Goal: Task Accomplishment & Management: Use online tool/utility

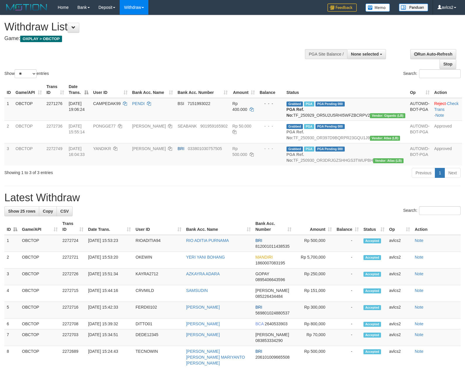
select select
select select "**"
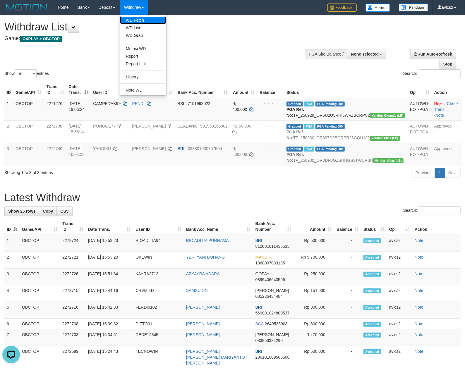
click at [145, 22] on link "WD Fetch" at bounding box center [143, 20] width 46 height 8
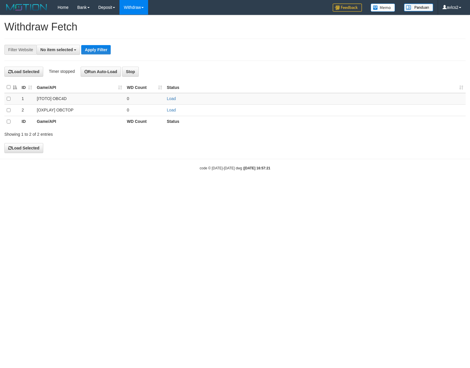
select select
click at [171, 109] on link "Load" at bounding box center [171, 110] width 9 height 5
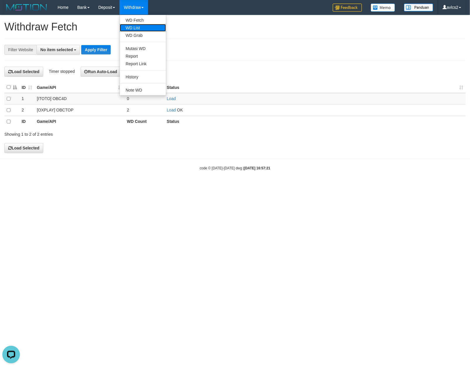
click at [149, 28] on link "WD List" at bounding box center [143, 28] width 46 height 8
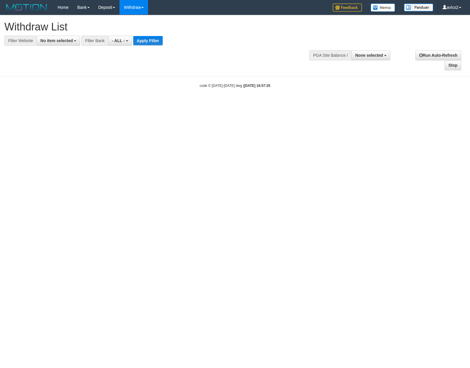
select select
click at [59, 42] on span "No item selected" at bounding box center [56, 40] width 32 height 5
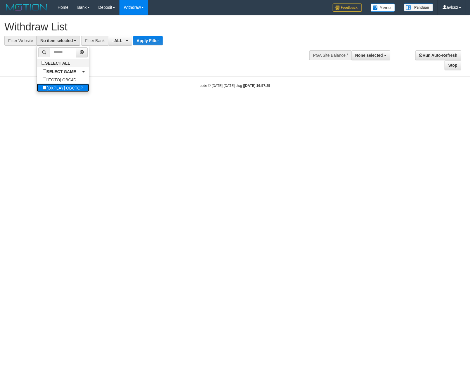
click at [64, 88] on label "[OXPLAY] OBCTOP" at bounding box center [63, 88] width 52 height 8
select select "****"
click at [164, 42] on button "Apply Filter" at bounding box center [153, 40] width 30 height 9
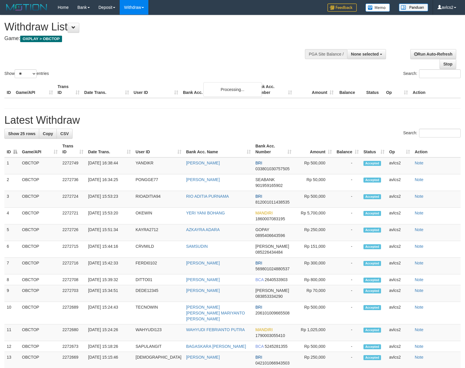
select select
select select "**"
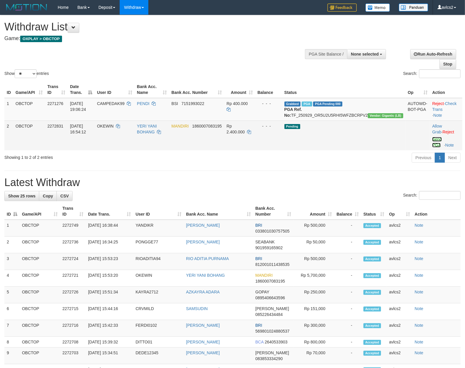
click at [432, 147] on link "Send PGA" at bounding box center [437, 142] width 10 height 11
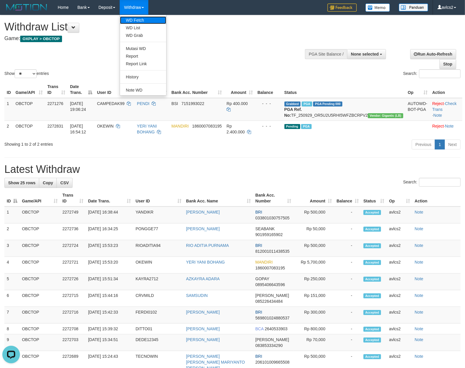
click at [144, 21] on link "WD Fetch" at bounding box center [143, 20] width 46 height 8
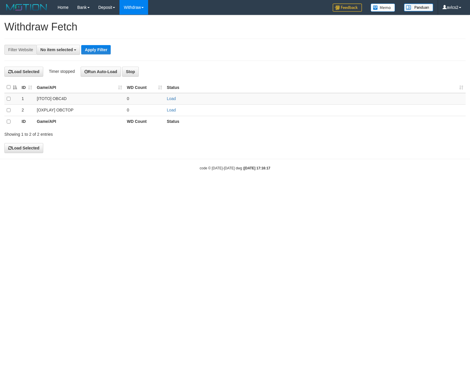
select select
click at [168, 111] on link "Load" at bounding box center [171, 110] width 9 height 5
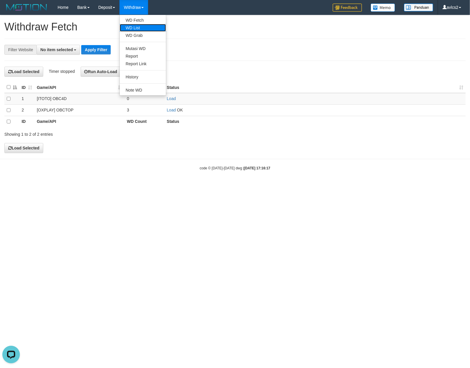
click at [132, 29] on link "WD List" at bounding box center [143, 28] width 46 height 8
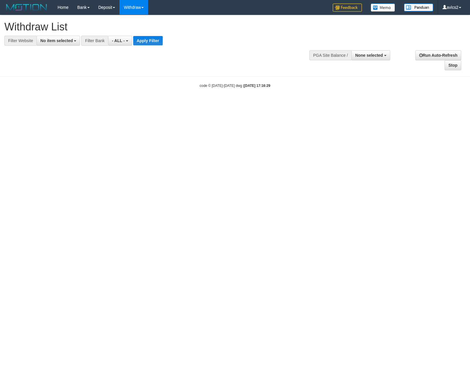
select select
click at [58, 44] on button "No item selected" at bounding box center [59, 41] width 44 height 10
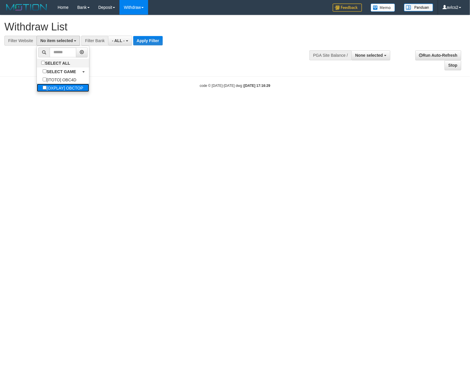
click at [61, 88] on label "[OXPLAY] OBCTOP" at bounding box center [63, 88] width 52 height 8
select select "****"
click at [157, 44] on button "Apply Filter" at bounding box center [153, 40] width 30 height 9
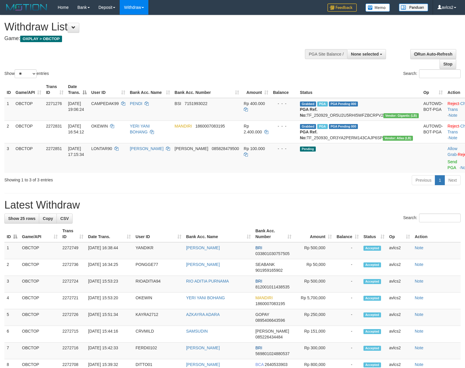
select select
select select "**"
drag, startPoint x: 431, startPoint y: 179, endPoint x: 261, endPoint y: 105, distance: 185.4
click at [447, 170] on link "Send PGA" at bounding box center [452, 164] width 10 height 11
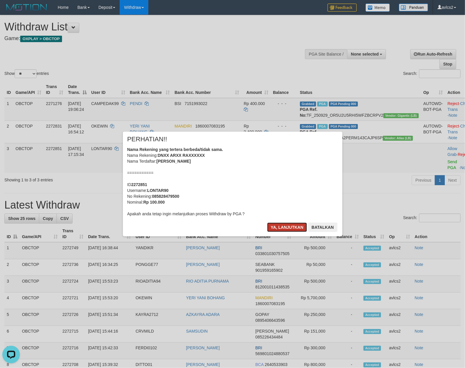
click at [276, 226] on button "Ya, lanjutkan" at bounding box center [287, 226] width 40 height 9
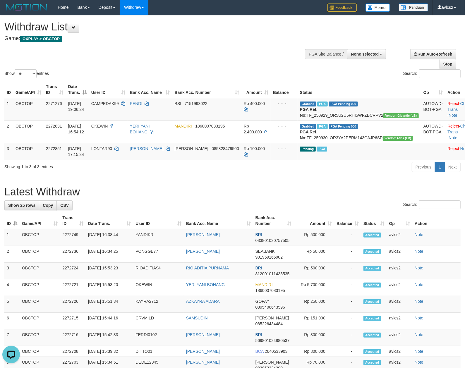
click at [208, 174] on div "Previous 1 Next" at bounding box center [329, 167] width 262 height 13
click at [253, 198] on h1 "Latest Withdraw" at bounding box center [232, 192] width 456 height 12
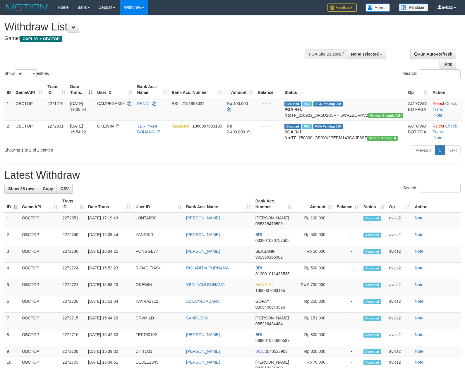
select select
select select "**"
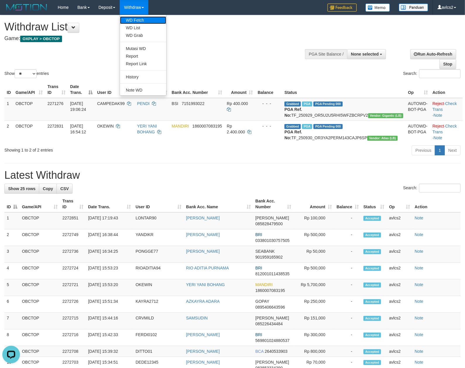
click at [132, 20] on link "WD Fetch" at bounding box center [143, 20] width 46 height 8
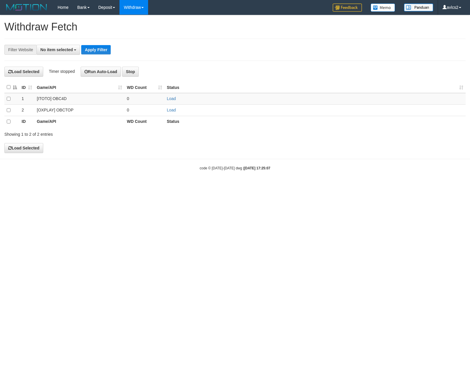
select select
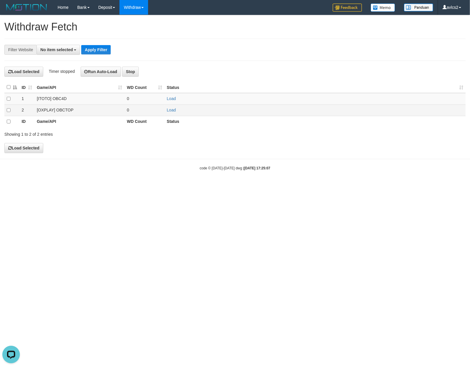
click at [170, 114] on td "Load" at bounding box center [315, 109] width 301 height 11
click at [171, 110] on link "Load" at bounding box center [171, 110] width 9 height 5
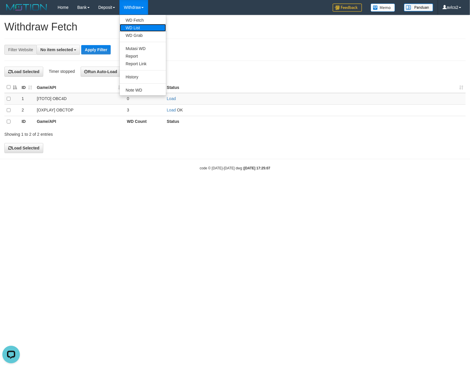
click at [139, 25] on link "WD List" at bounding box center [143, 28] width 46 height 8
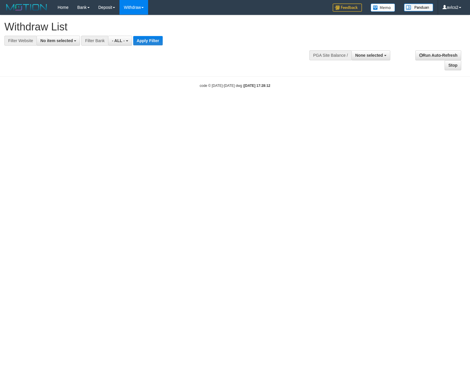
select select
click at [69, 33] on div "**********" at bounding box center [158, 30] width 308 height 30
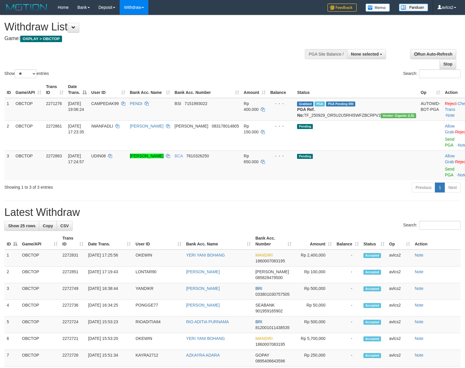
select select
select select "**"
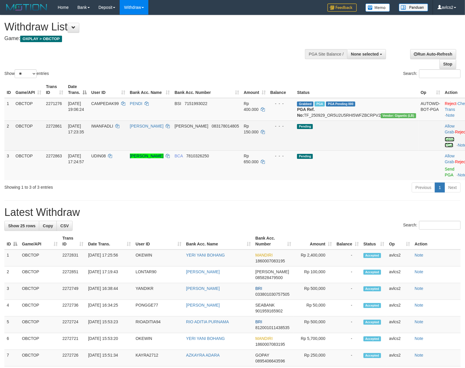
click at [444, 144] on link "Send PGA" at bounding box center [449, 142] width 10 height 11
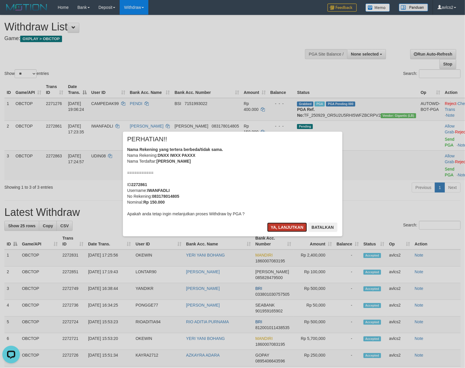
click at [270, 228] on button "Ya, lanjutkan" at bounding box center [287, 226] width 40 height 9
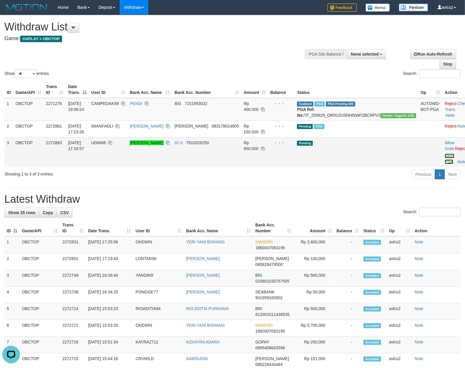
click at [444, 163] on link "Send PGA" at bounding box center [449, 158] width 10 height 11
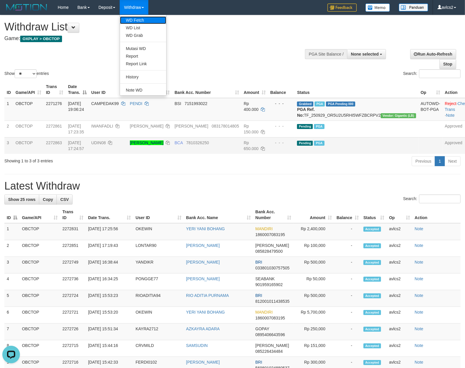
click at [132, 19] on link "WD Fetch" at bounding box center [143, 20] width 46 height 8
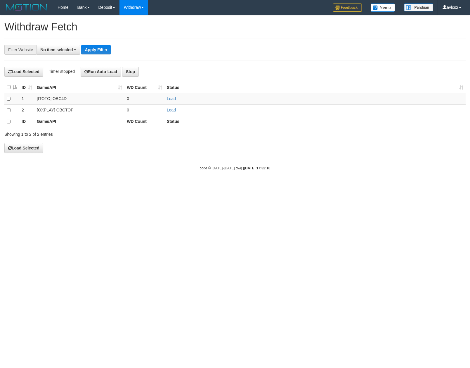
select select
click at [173, 112] on link "Load" at bounding box center [171, 110] width 9 height 5
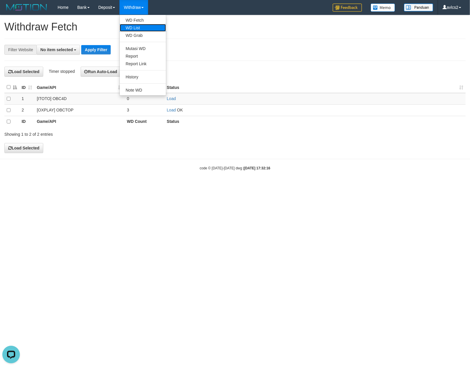
click at [141, 25] on link "WD List" at bounding box center [143, 28] width 46 height 8
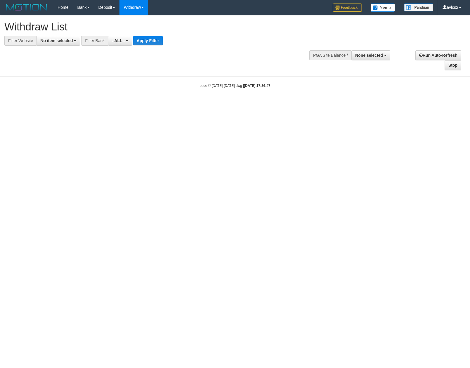
select select
click at [62, 40] on span "No item selected" at bounding box center [56, 40] width 32 height 5
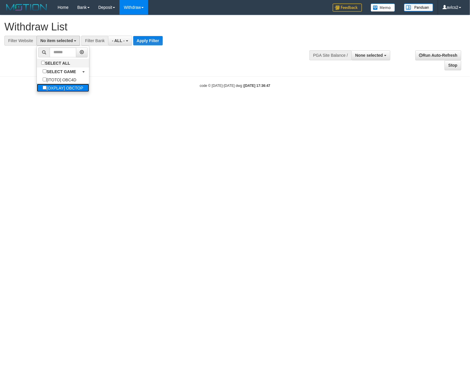
click at [58, 84] on label "[OXPLAY] OBCTOP" at bounding box center [63, 88] width 52 height 8
select select "****"
click at [154, 42] on button "Apply Filter" at bounding box center [153, 40] width 30 height 9
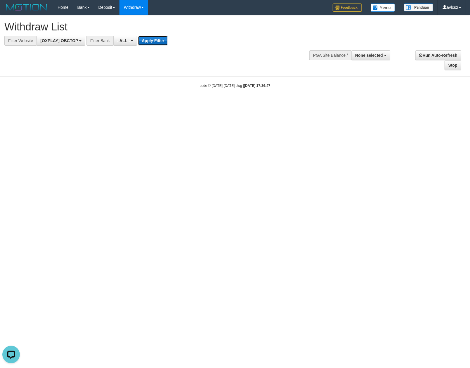
scroll to position [0, 0]
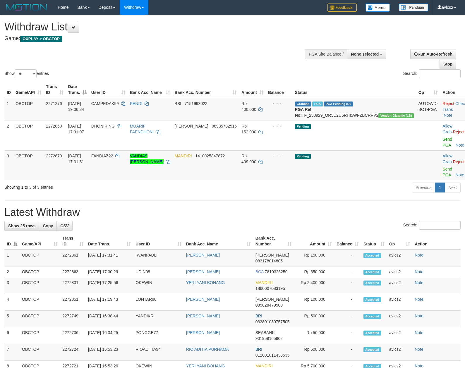
select select
select select "**"
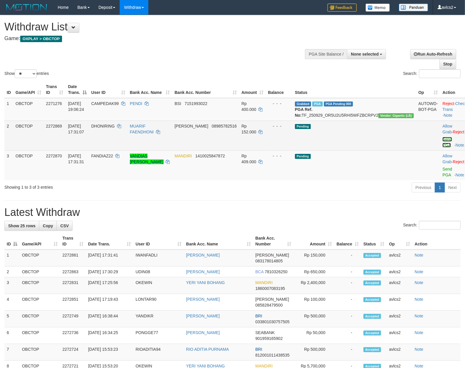
click at [442, 145] on link "Send PGA" at bounding box center [447, 142] width 10 height 11
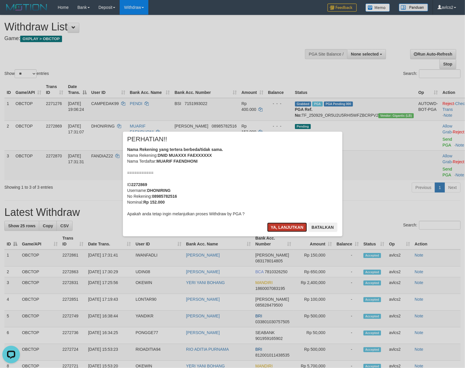
click at [296, 223] on button "Ya, lanjutkan" at bounding box center [287, 226] width 40 height 9
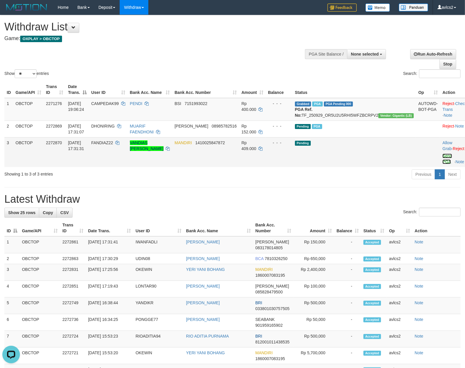
click at [442, 160] on link "Send PGA" at bounding box center [447, 158] width 10 height 11
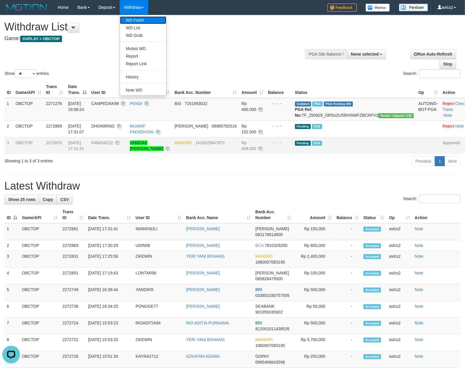
click at [137, 20] on link "WD Fetch" at bounding box center [143, 20] width 46 height 8
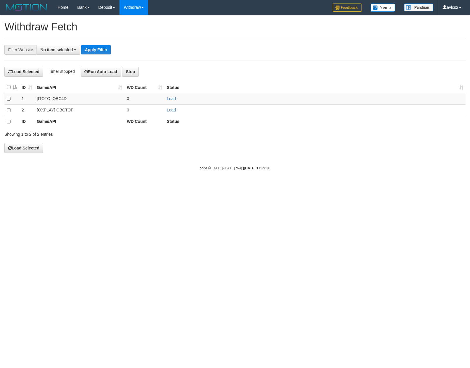
select select
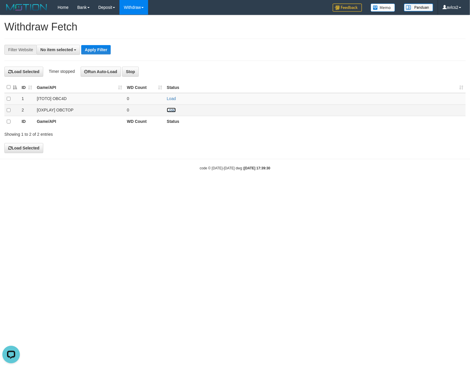
click at [171, 109] on link "Load" at bounding box center [171, 110] width 9 height 5
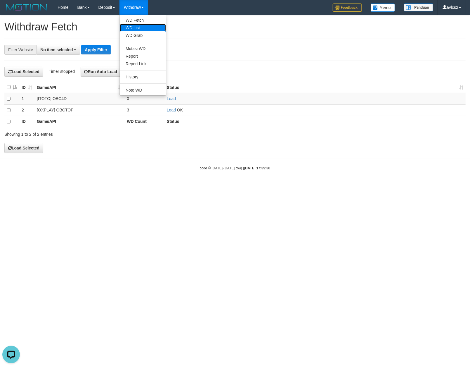
click at [148, 29] on link "WD List" at bounding box center [143, 28] width 46 height 8
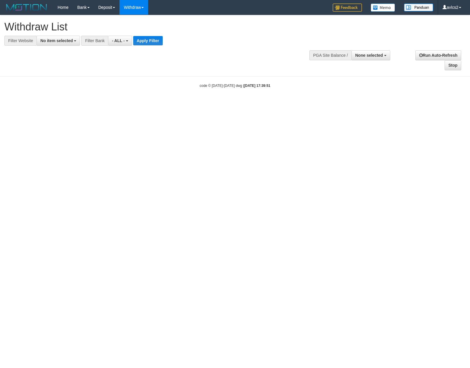
select select
click at [61, 40] on span "No item selected" at bounding box center [56, 40] width 32 height 5
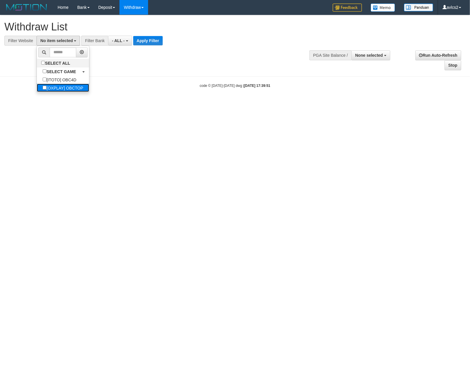
click at [64, 92] on label "[OXPLAY] OBCTOP" at bounding box center [63, 88] width 52 height 8
select select "****"
click at [159, 40] on button "Apply Filter" at bounding box center [153, 40] width 30 height 9
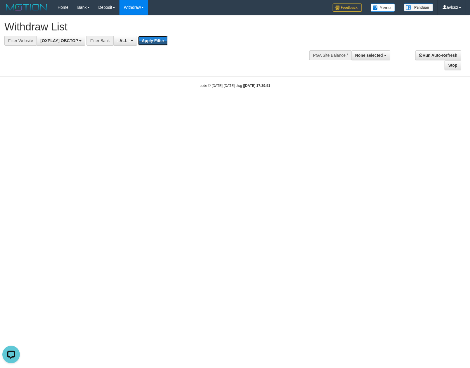
scroll to position [0, 0]
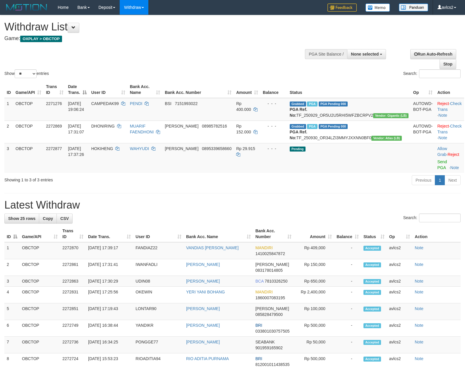
select select
select select "**"
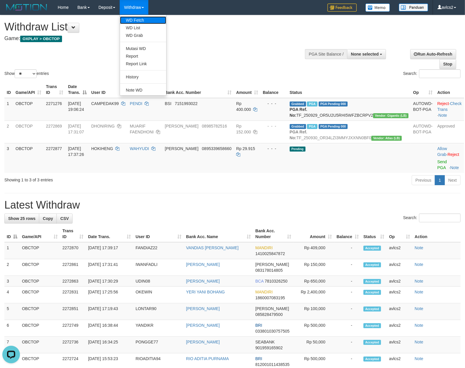
click at [139, 17] on link "WD Fetch" at bounding box center [143, 20] width 46 height 8
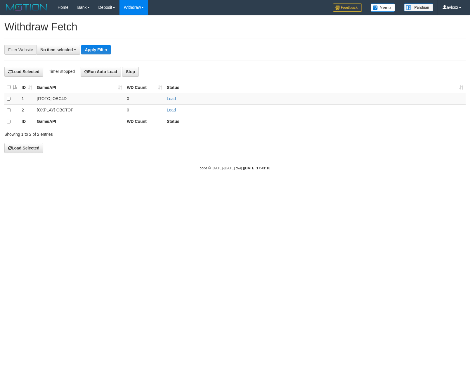
select select
click at [172, 113] on td "Load" at bounding box center [315, 109] width 301 height 11
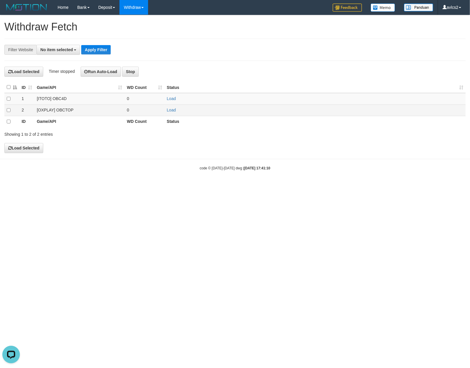
click at [162, 112] on td "0" at bounding box center [145, 109] width 40 height 11
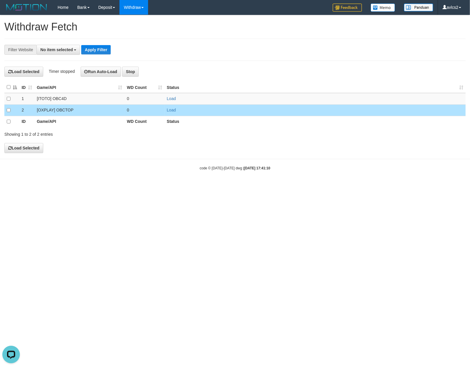
click at [6, 113] on td at bounding box center [11, 109] width 15 height 11
click at [147, 109] on td "0" at bounding box center [145, 109] width 40 height 11
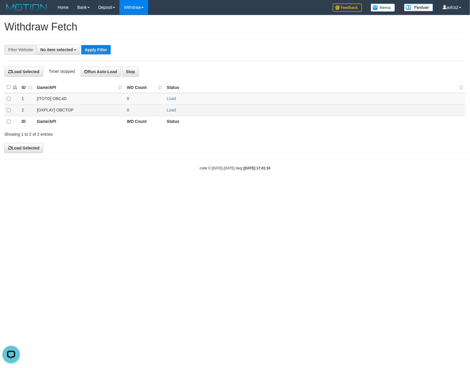
click at [172, 113] on td "Load" at bounding box center [315, 109] width 301 height 11
click at [172, 111] on link "Load" at bounding box center [171, 110] width 9 height 5
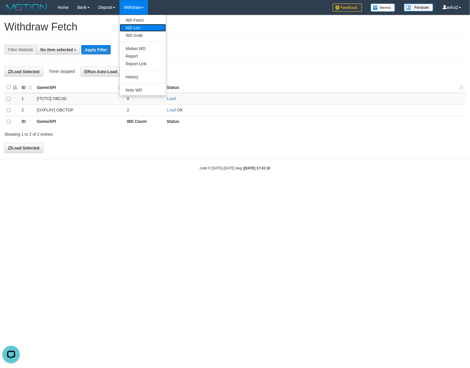
click at [144, 31] on link "WD List" at bounding box center [143, 28] width 46 height 8
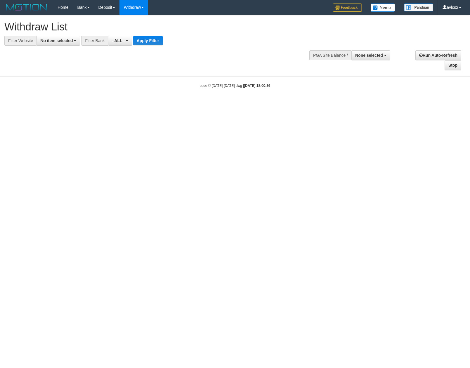
select select
click at [67, 40] on span "No item selected" at bounding box center [56, 40] width 32 height 5
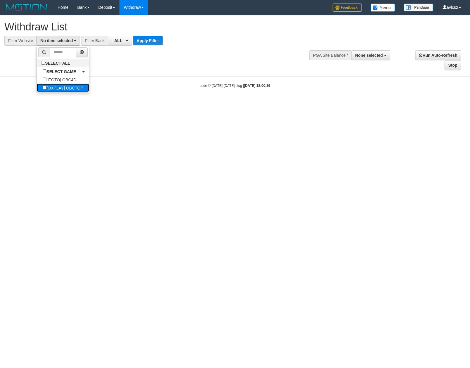
click at [66, 92] on label "[OXPLAY] OBCTOP" at bounding box center [63, 88] width 52 height 8
select select "****"
click at [153, 43] on button "Apply Filter" at bounding box center [153, 40] width 30 height 9
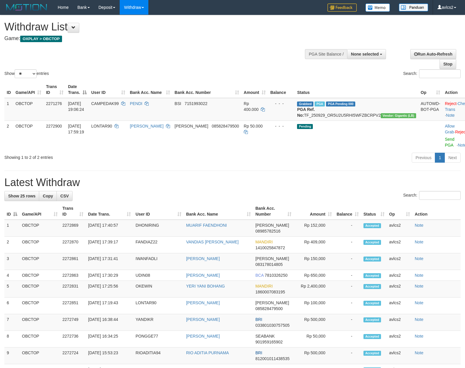
select select
select select "**"
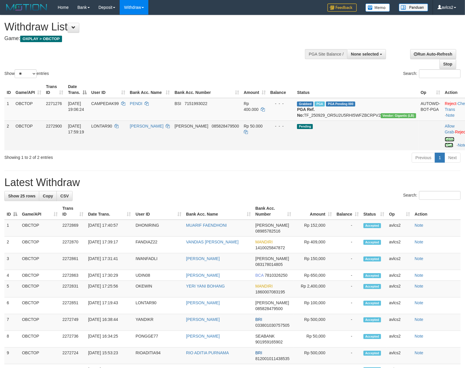
click at [444, 143] on link "Send PGA" at bounding box center [449, 142] width 10 height 11
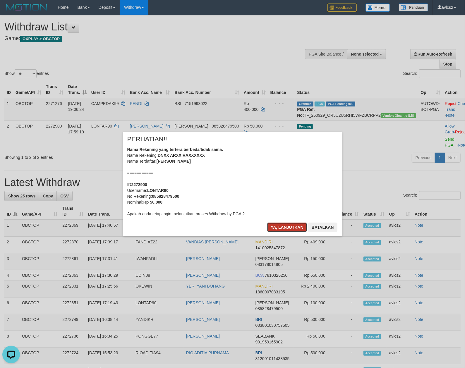
click at [294, 225] on button "Ya, lanjutkan" at bounding box center [287, 226] width 40 height 9
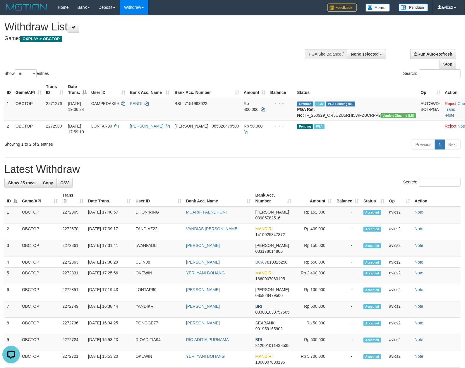
click at [277, 173] on h1 "Latest Withdraw" at bounding box center [232, 169] width 456 height 12
click at [307, 160] on div "**********" at bounding box center [232, 324] width 465 height 618
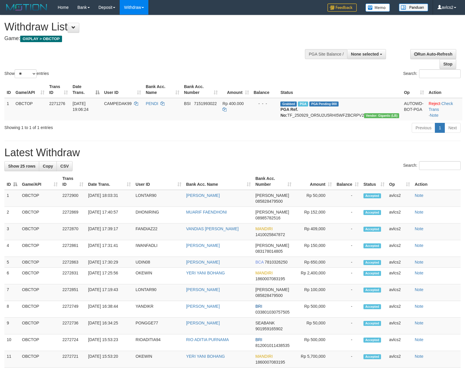
select select
select select "**"
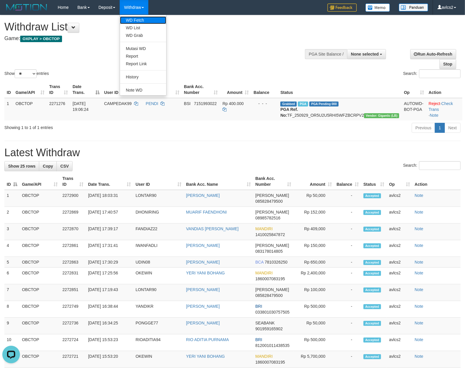
click at [141, 22] on link "WD Fetch" at bounding box center [143, 20] width 46 height 8
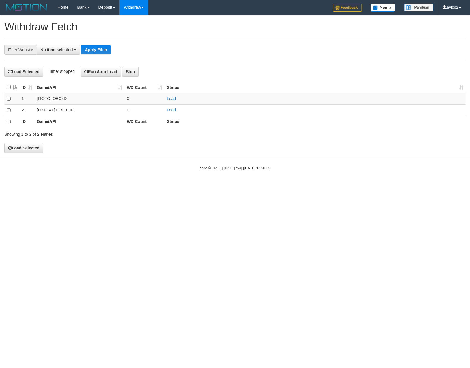
select select
click at [172, 108] on link "Load" at bounding box center [171, 110] width 9 height 5
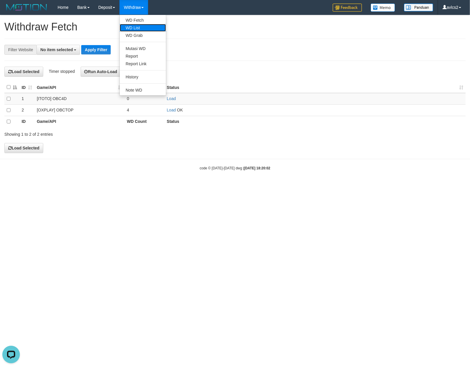
click at [143, 25] on link "WD List" at bounding box center [143, 28] width 46 height 8
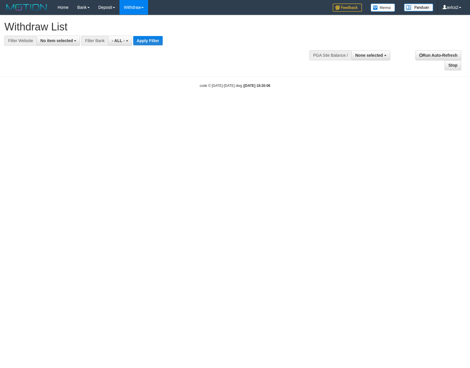
select select
click at [64, 50] on div "**********" at bounding box center [235, 42] width 470 height 55
click at [63, 42] on span "No item selected" at bounding box center [56, 40] width 32 height 5
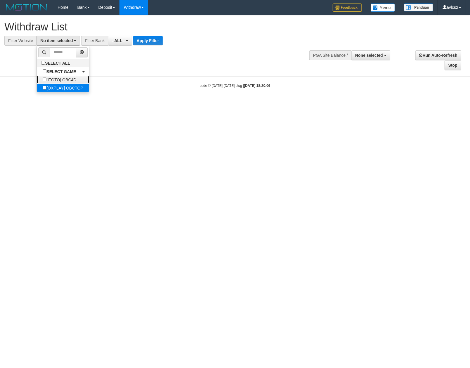
drag, startPoint x: 60, startPoint y: 82, endPoint x: 60, endPoint y: 89, distance: 7.6
click at [60, 89] on ul "SELECT ALL SELECT GAME [ITOTO] OBC4D [OXPLAY] OBCTOP" at bounding box center [63, 69] width 53 height 46
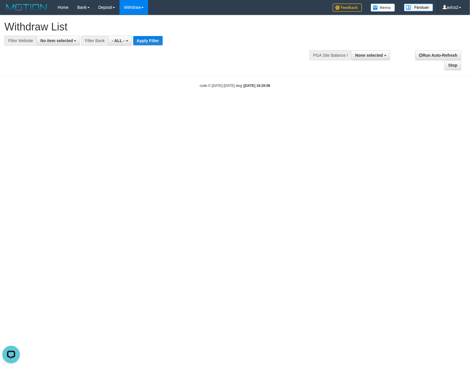
click at [60, 89] on body "Toggle navigation Home Bank Account List Load By Website Group [ITOTO] OBC4D Gr…" at bounding box center [235, 51] width 470 height 103
click at [65, 44] on button "No item selected" at bounding box center [59, 41] width 44 height 10
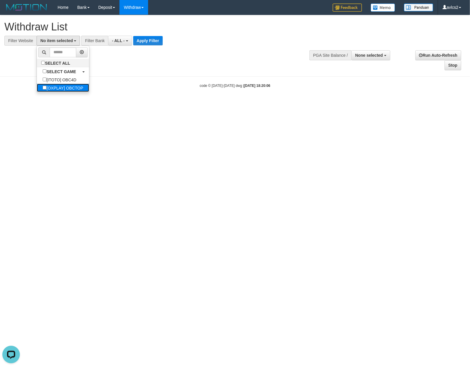
click at [67, 87] on label "[OXPLAY] OBCTOP" at bounding box center [63, 88] width 52 height 8
select select "****"
click at [158, 40] on button "Apply Filter" at bounding box center [153, 40] width 30 height 9
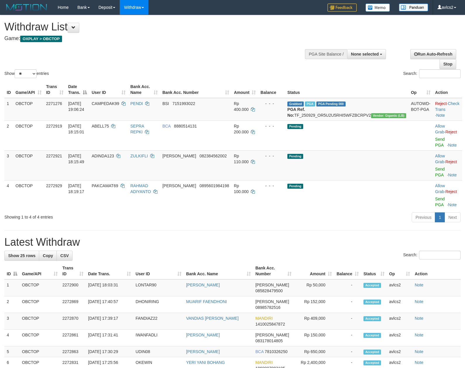
select select
select select "**"
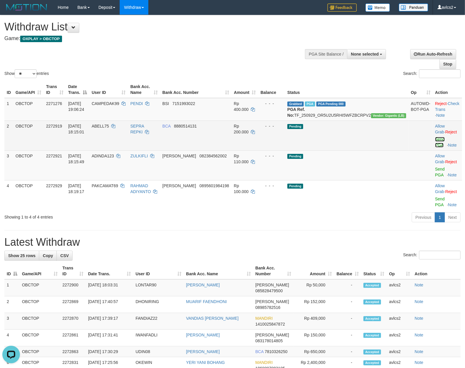
click at [438, 144] on link "Send PGA" at bounding box center [440, 142] width 10 height 11
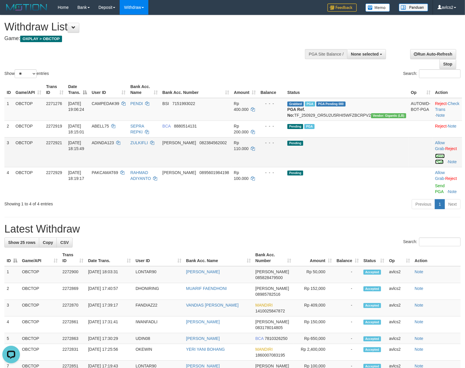
click at [435, 162] on link "Send PGA" at bounding box center [440, 158] width 10 height 11
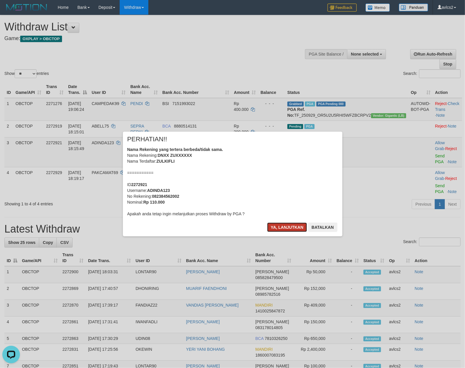
click at [296, 225] on button "Ya, lanjutkan" at bounding box center [287, 226] width 40 height 9
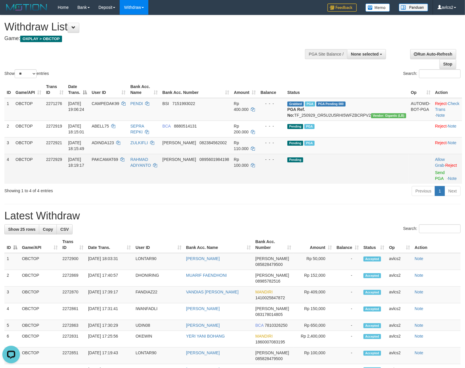
click at [432, 181] on td "Allow Grab · Reject Send PGA · Note" at bounding box center [446, 169] width 29 height 30
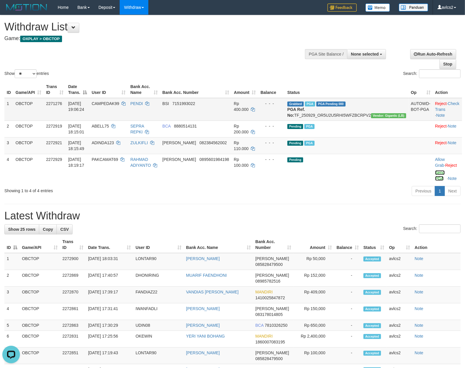
drag, startPoint x: 434, startPoint y: 179, endPoint x: 272, endPoint y: 109, distance: 176.7
click at [435, 179] on link "Send PGA" at bounding box center [440, 175] width 10 height 11
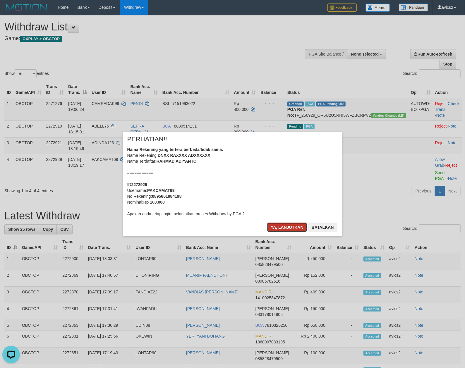
click at [276, 224] on button "Ya, lanjutkan" at bounding box center [287, 226] width 40 height 9
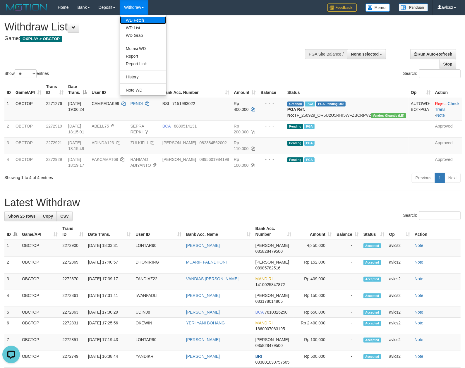
click at [143, 16] on link "WD Fetch" at bounding box center [143, 20] width 46 height 8
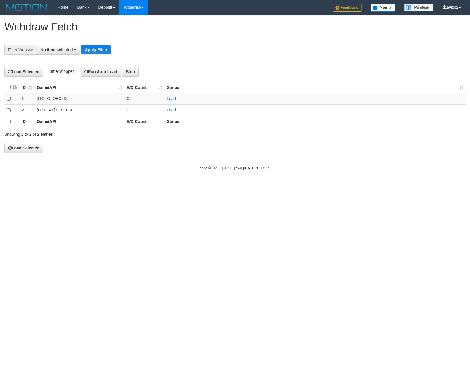
select select
click at [149, 20] on link "WD Fetch" at bounding box center [143, 20] width 46 height 8
select select
click at [169, 107] on td "Load" at bounding box center [315, 109] width 301 height 11
click at [170, 108] on link "Load" at bounding box center [171, 110] width 9 height 5
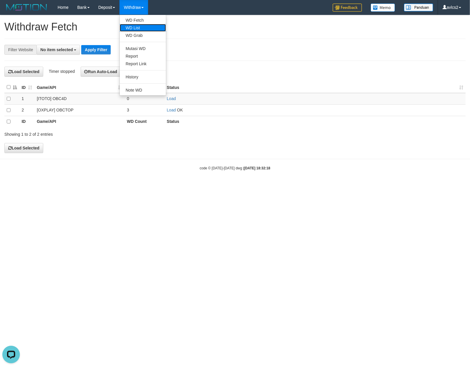
click at [139, 25] on link "WD List" at bounding box center [143, 28] width 46 height 8
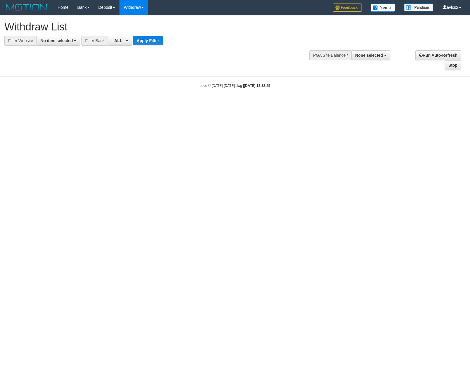
select select
click at [63, 43] on span "No item selected" at bounding box center [56, 40] width 32 height 5
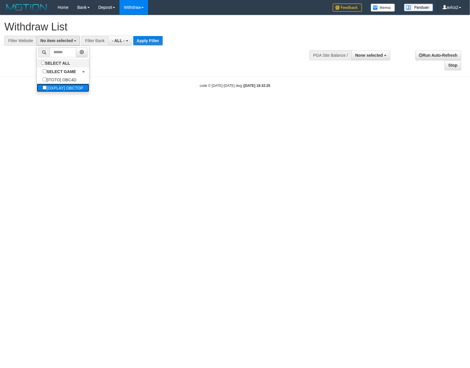
click at [81, 88] on label "[OXPLAY] OBCTOP" at bounding box center [63, 88] width 52 height 8
select select "****"
click at [160, 41] on button "Apply Filter" at bounding box center [153, 40] width 30 height 9
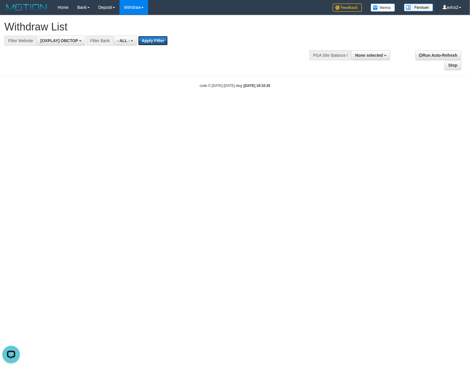
scroll to position [0, 0]
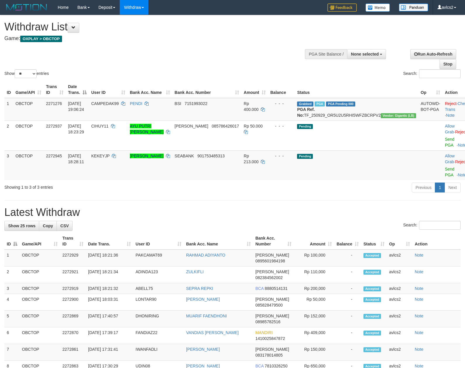
select select
select select "**"
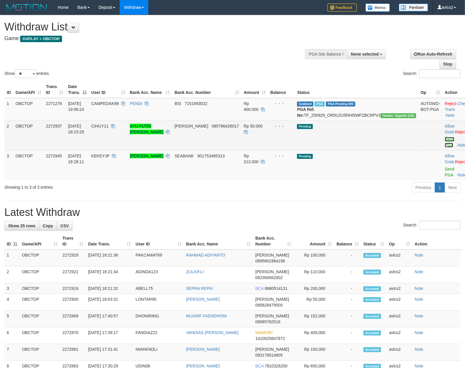
click at [444, 147] on link "Send PGA" at bounding box center [449, 142] width 10 height 11
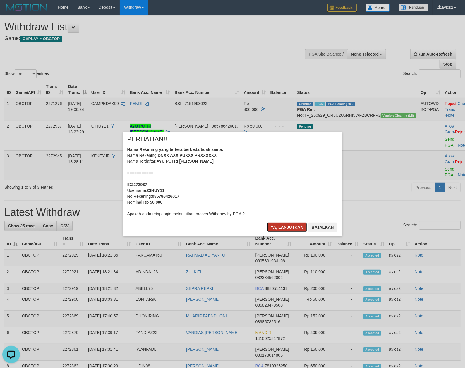
click at [295, 230] on button "Ya, lanjutkan" at bounding box center [287, 226] width 40 height 9
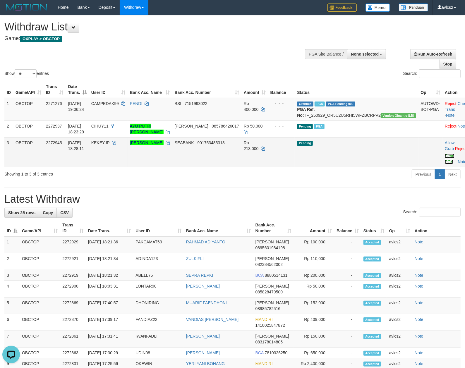
click at [444, 164] on link "Send PGA" at bounding box center [449, 158] width 10 height 11
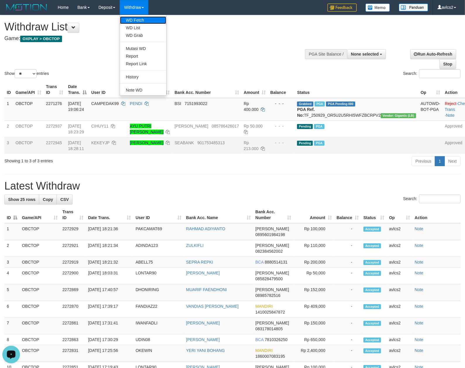
click at [139, 20] on link "WD Fetch" at bounding box center [143, 20] width 46 height 8
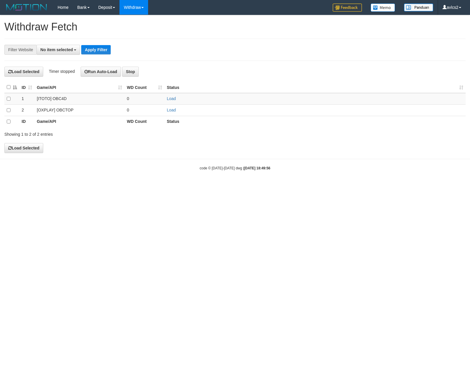
select select
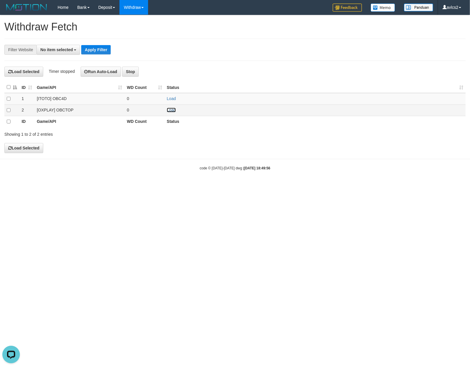
click at [172, 112] on link "Load" at bounding box center [171, 110] width 9 height 5
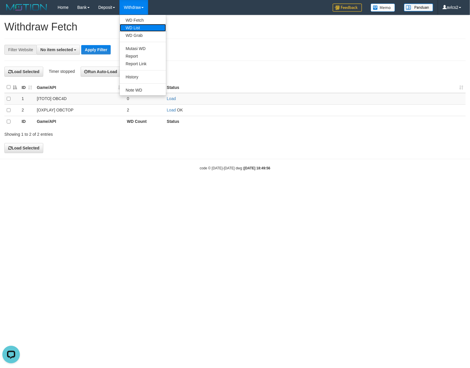
click at [145, 28] on link "WD List" at bounding box center [143, 28] width 46 height 8
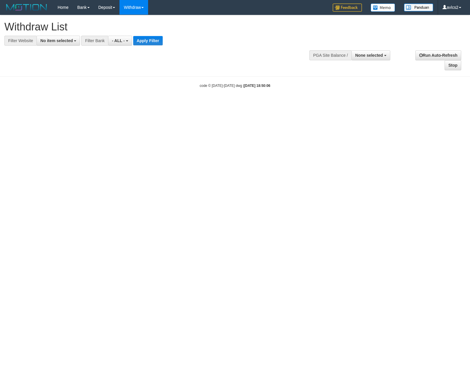
select select
click at [60, 39] on span "No item selected" at bounding box center [56, 40] width 32 height 5
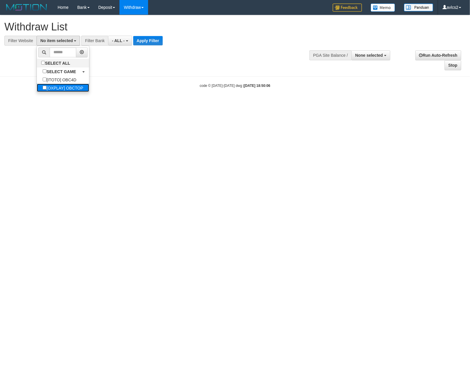
click at [60, 92] on label "[OXPLAY] OBCTOP" at bounding box center [63, 88] width 52 height 8
select select "****"
click at [147, 40] on button "Apply Filter" at bounding box center [153, 40] width 30 height 9
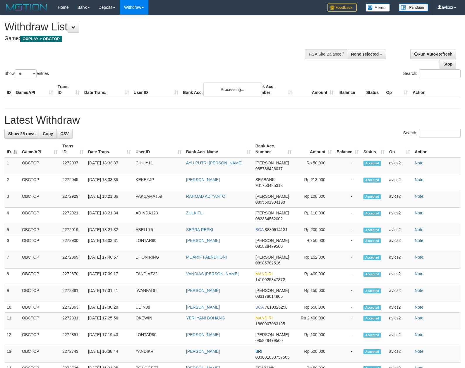
select select
select select "**"
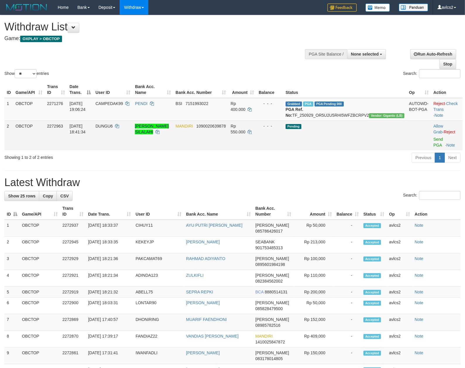
click at [431, 148] on td "Allow Grab · Reject Send PGA · Note" at bounding box center [447, 135] width 32 height 30
click at [433, 147] on link "Send PGA" at bounding box center [438, 142] width 10 height 11
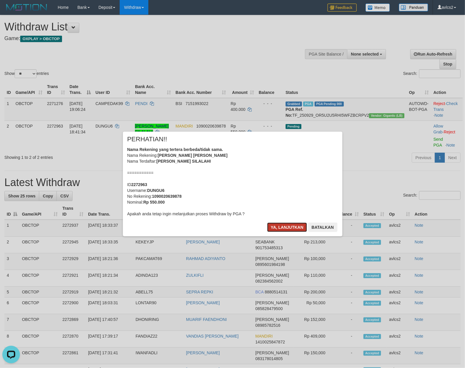
click at [288, 224] on button "Ya, lanjutkan" at bounding box center [287, 226] width 40 height 9
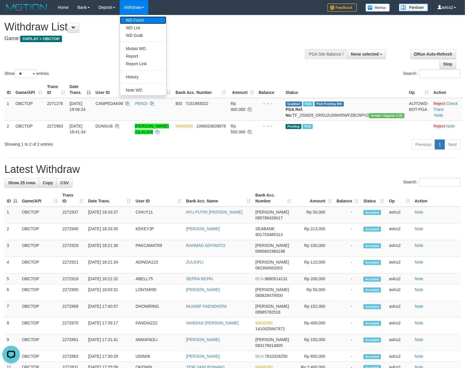
click at [130, 19] on link "WD Fetch" at bounding box center [143, 20] width 46 height 8
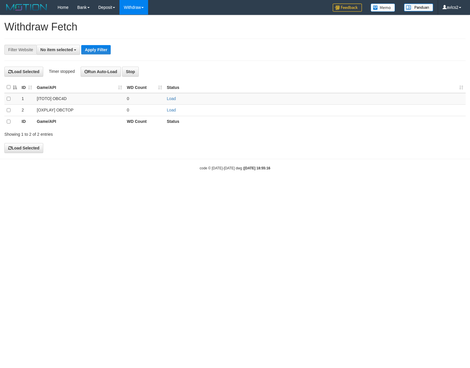
select select
click at [173, 110] on link "Load" at bounding box center [171, 110] width 9 height 5
click at [139, 26] on link "WD List" at bounding box center [143, 28] width 46 height 8
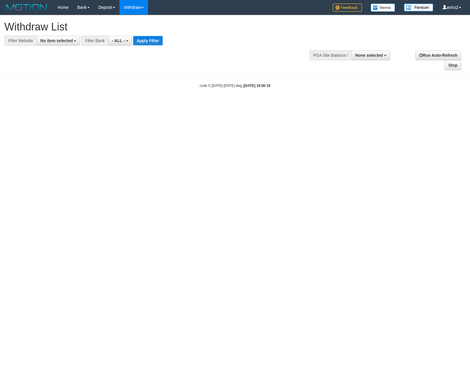
select select
drag, startPoint x: 61, startPoint y: 41, endPoint x: 63, endPoint y: 53, distance: 12.0
click at [61, 41] on span "No item selected" at bounding box center [56, 40] width 32 height 5
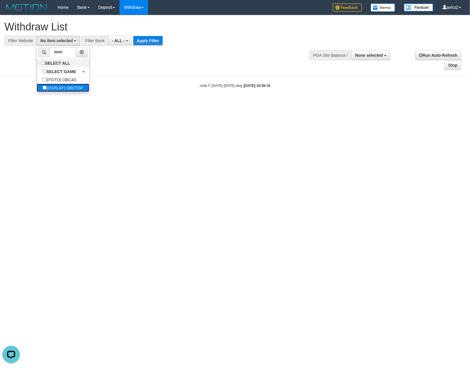
click at [72, 92] on label "[OXPLAY] OBCTOP" at bounding box center [63, 88] width 52 height 8
select select "****"
click at [156, 38] on button "Apply Filter" at bounding box center [153, 40] width 30 height 9
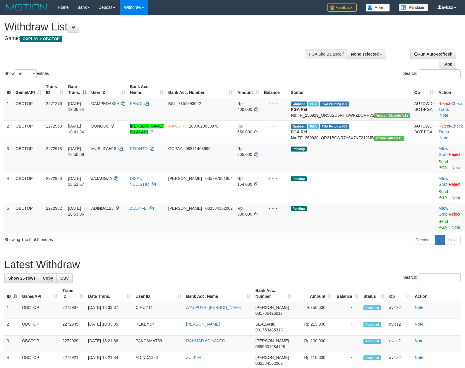
select select
select select "**"
click at [438, 170] on link "Send PGA" at bounding box center [443, 164] width 10 height 11
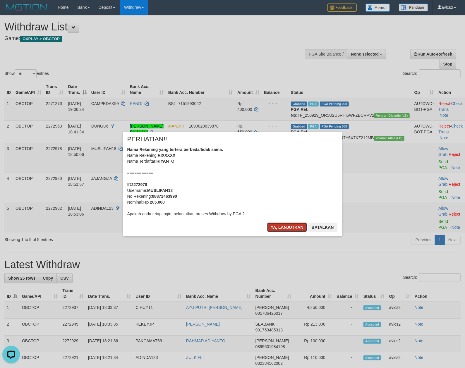
click at [284, 225] on button "Ya, lanjutkan" at bounding box center [287, 226] width 40 height 9
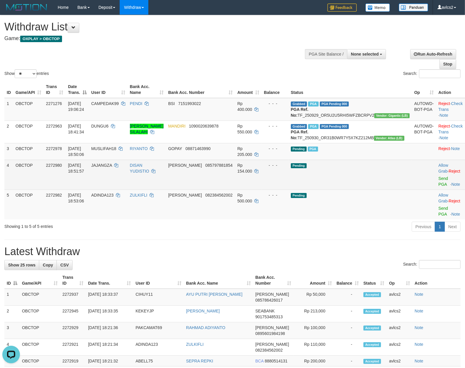
click at [436, 189] on td "Allow Grab · Reject Send PGA · Note" at bounding box center [450, 175] width 29 height 30
click at [438, 187] on link "Send PGA" at bounding box center [443, 181] width 10 height 11
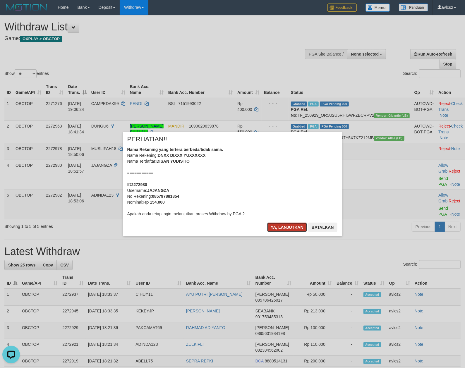
click at [291, 226] on button "Ya, lanjutkan" at bounding box center [287, 226] width 40 height 9
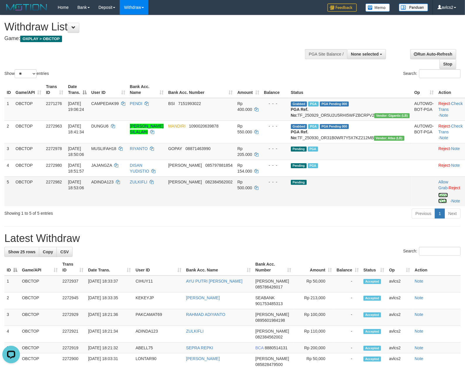
click at [438, 203] on link "Send PGA" at bounding box center [443, 198] width 10 height 11
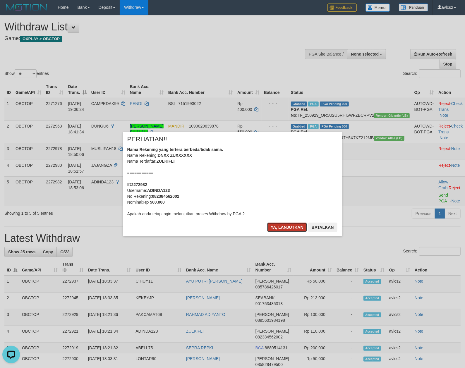
click at [289, 228] on button "Ya, lanjutkan" at bounding box center [287, 226] width 40 height 9
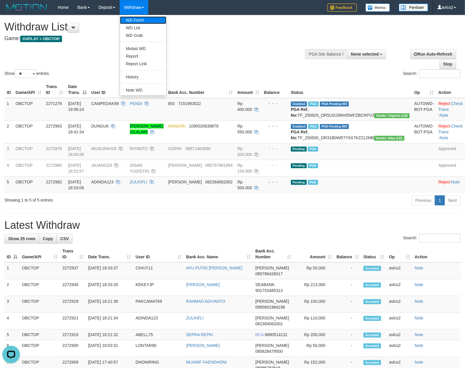
click at [134, 21] on link "WD Fetch" at bounding box center [143, 20] width 46 height 8
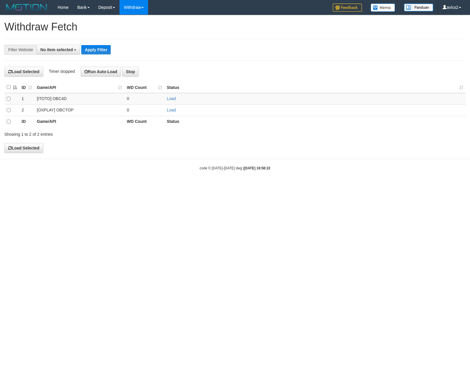
select select
click at [171, 111] on link "Load" at bounding box center [171, 110] width 9 height 5
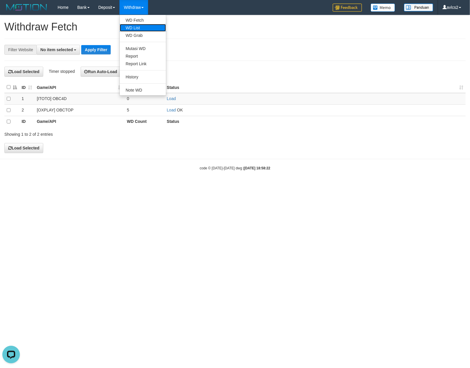
click at [144, 27] on link "WD List" at bounding box center [143, 28] width 46 height 8
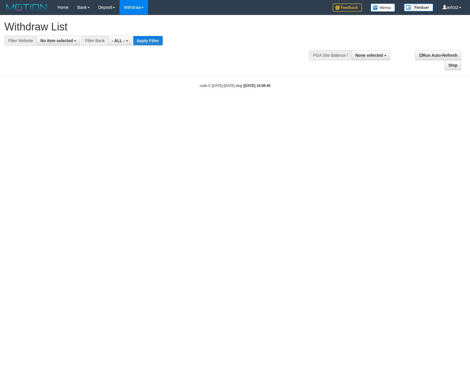
select select
click at [54, 44] on button "No item selected" at bounding box center [59, 41] width 44 height 10
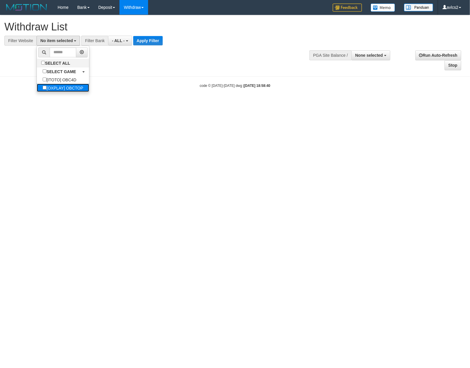
click at [63, 88] on label "[OXPLAY] OBCTOP" at bounding box center [63, 88] width 52 height 8
select select "****"
click at [167, 40] on button "Apply Filter" at bounding box center [153, 40] width 30 height 9
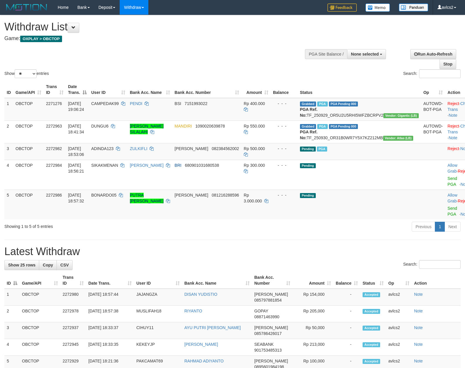
select select
select select "**"
click at [447, 216] on link "Send PGA" at bounding box center [452, 211] width 10 height 11
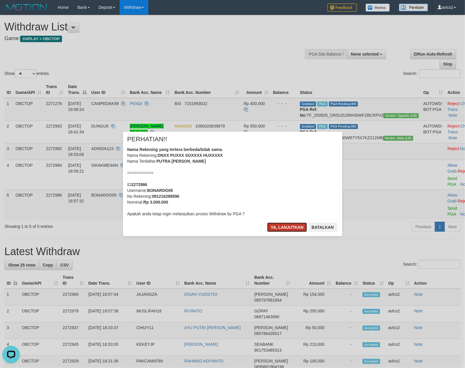
click at [277, 225] on button "Ya, lanjutkan" at bounding box center [287, 226] width 40 height 9
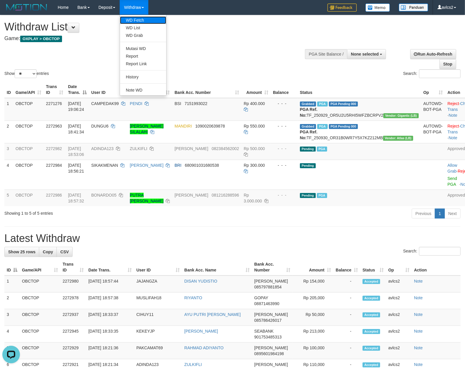
click at [136, 23] on link "WD Fetch" at bounding box center [143, 20] width 46 height 8
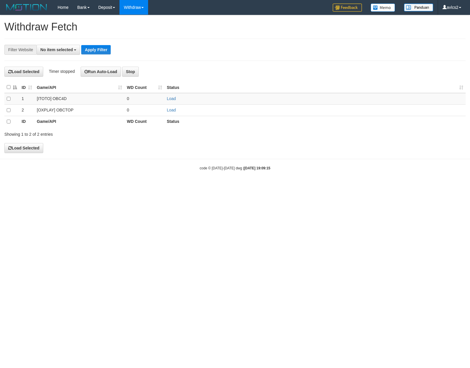
select select
click at [168, 108] on link "Load" at bounding box center [171, 110] width 9 height 5
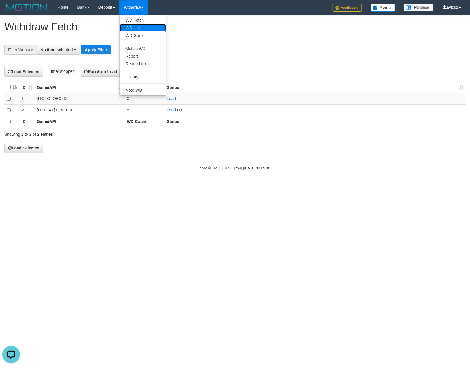
click at [136, 28] on link "WD List" at bounding box center [143, 28] width 46 height 8
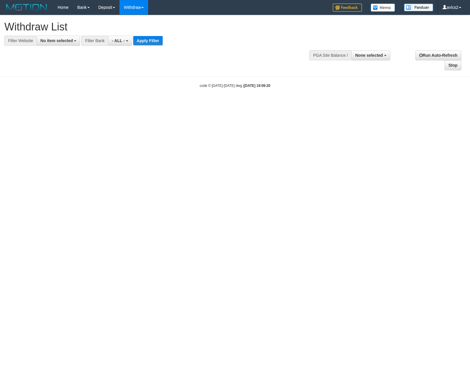
select select
click at [57, 36] on button "No item selected" at bounding box center [59, 41] width 44 height 10
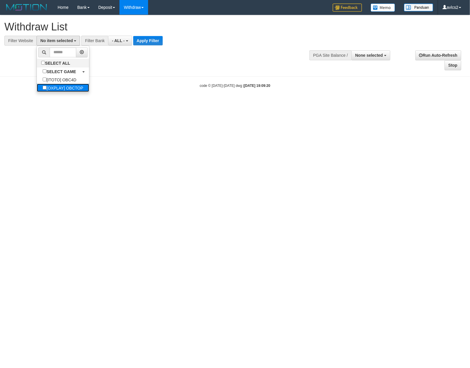
click at [66, 89] on label "[OXPLAY] OBCTOP" at bounding box center [63, 88] width 52 height 8
select select "****"
click at [150, 39] on button "Apply Filter" at bounding box center [153, 40] width 30 height 9
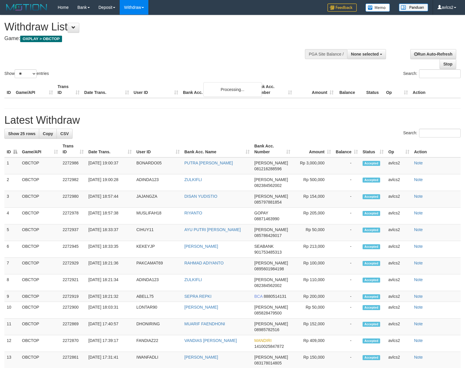
select select
select select "**"
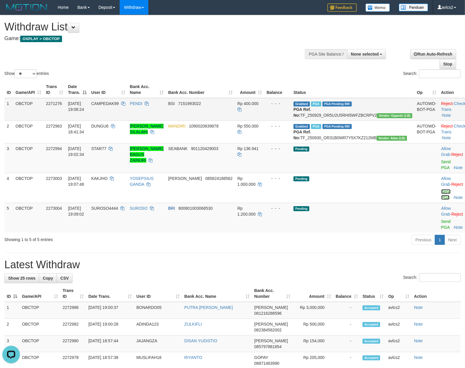
drag, startPoint x: 429, startPoint y: 210, endPoint x: 269, endPoint y: 109, distance: 189.3
click at [441, 200] on link "Send PGA" at bounding box center [446, 194] width 10 height 11
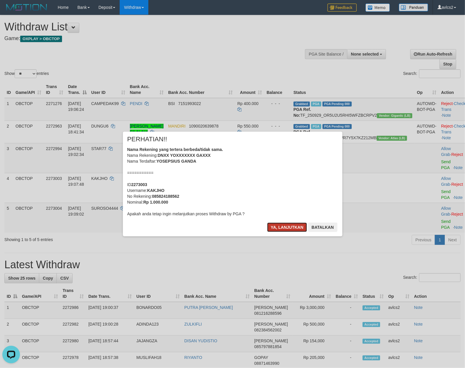
click at [294, 227] on button "Ya, lanjutkan" at bounding box center [287, 226] width 40 height 9
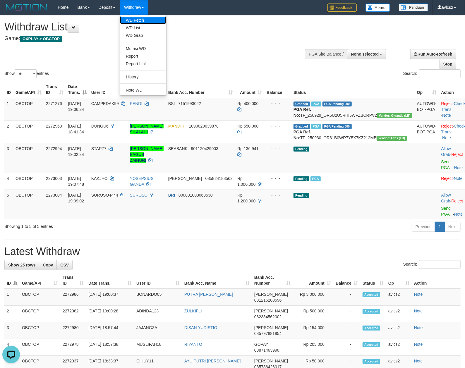
click at [144, 23] on link "WD Fetch" at bounding box center [143, 20] width 46 height 8
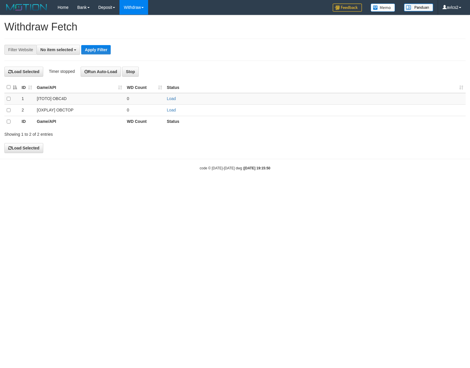
select select
click at [172, 112] on link "Load" at bounding box center [171, 110] width 9 height 5
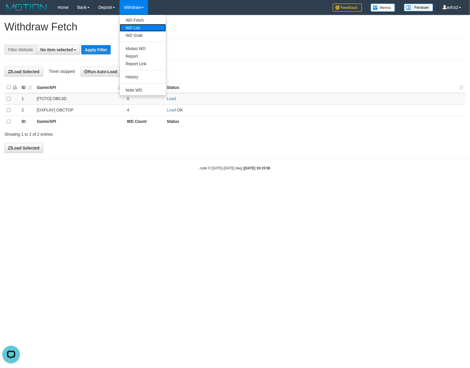
click at [137, 26] on link "WD List" at bounding box center [143, 28] width 46 height 8
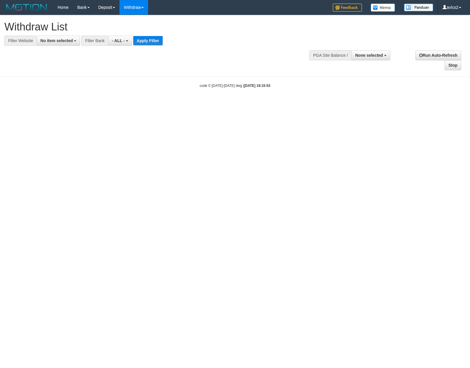
select select
click at [52, 40] on span "No item selected" at bounding box center [56, 40] width 32 height 5
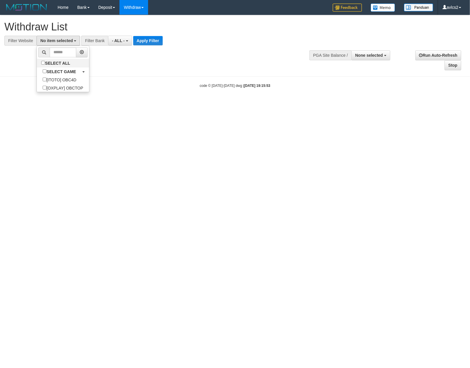
click at [66, 92] on ul "SELECT ALL SELECT GAME [ITOTO] OBC4D [OXPLAY] OBCTOP" at bounding box center [63, 69] width 53 height 46
click at [64, 37] on button "No item selected" at bounding box center [59, 41] width 44 height 10
click at [76, 85] on label "[OXPLAY] OBCTOP" at bounding box center [63, 88] width 52 height 8
select select "****"
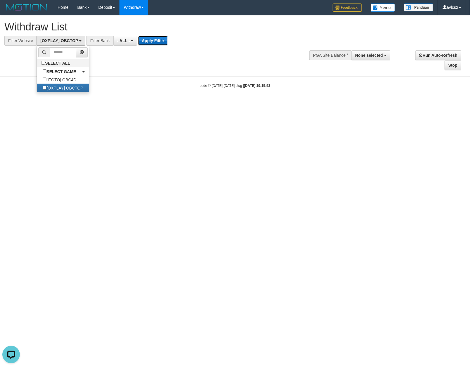
click at [154, 41] on button "Apply Filter" at bounding box center [153, 40] width 30 height 9
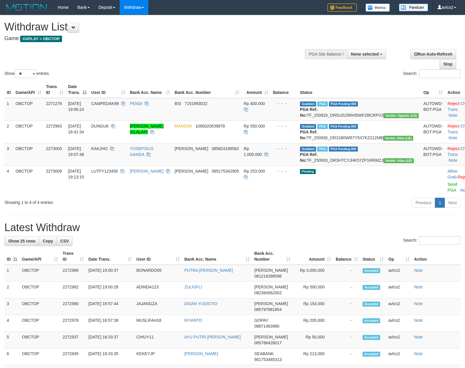
select select
select select "**"
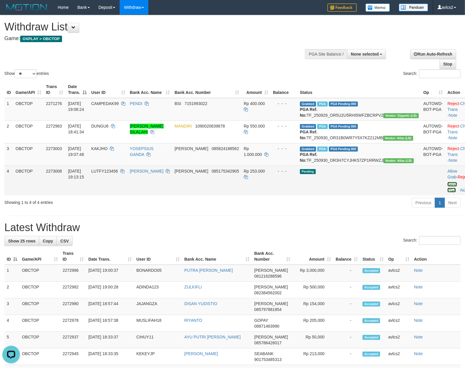
click at [447, 192] on link "Send PGA" at bounding box center [452, 187] width 10 height 11
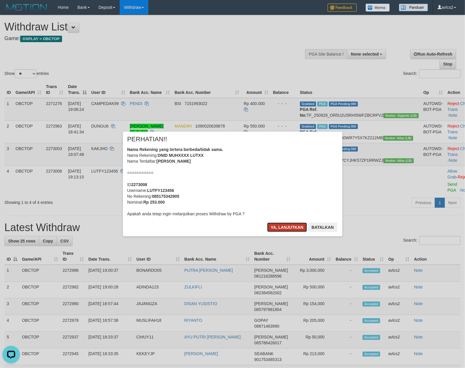
click at [280, 226] on button "Ya, lanjutkan" at bounding box center [287, 226] width 40 height 9
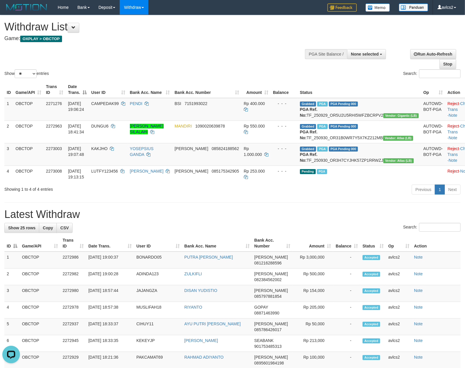
click at [203, 53] on div "Show ** ** ** *** entries Search:" at bounding box center [232, 47] width 465 height 64
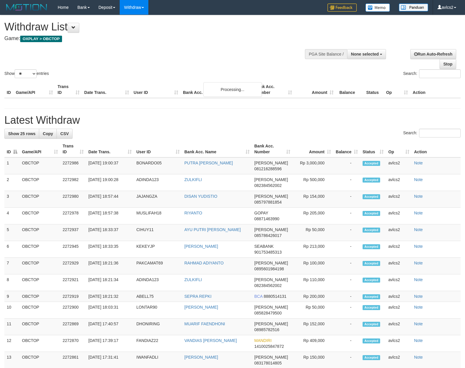
select select
select select "**"
